Goal: Navigation & Orientation: Find specific page/section

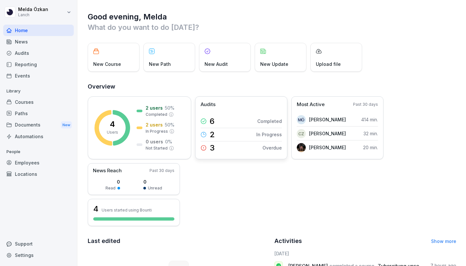
click at [241, 151] on div "3 Overdue" at bounding box center [241, 147] width 81 height 13
click at [255, 136] on div "2 In Progress" at bounding box center [241, 135] width 81 height 14
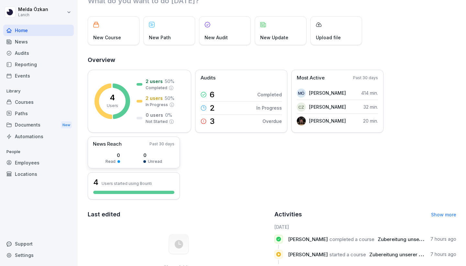
scroll to position [14, 0]
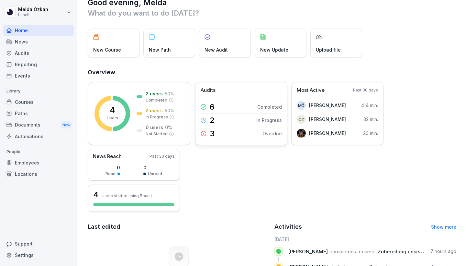
click at [254, 110] on div "6 Completed" at bounding box center [241, 106] width 81 height 13
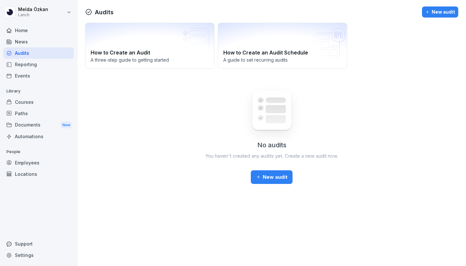
click at [32, 28] on div "Home" at bounding box center [38, 30] width 71 height 11
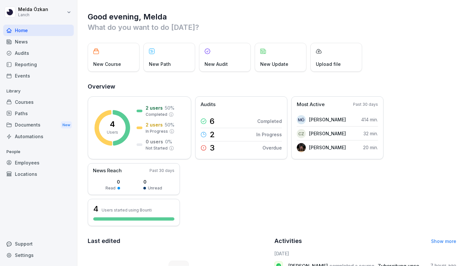
click at [33, 100] on div "Courses" at bounding box center [38, 101] width 71 height 11
